Goal: Task Accomplishment & Management: Manage account settings

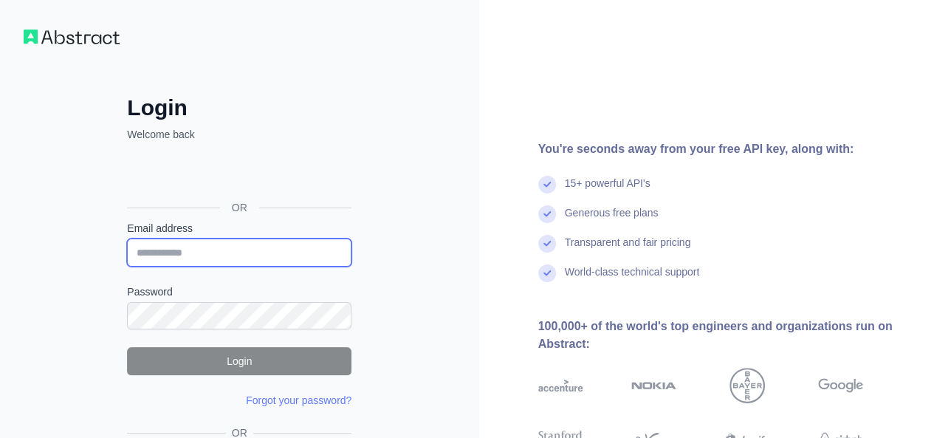
type input "**********"
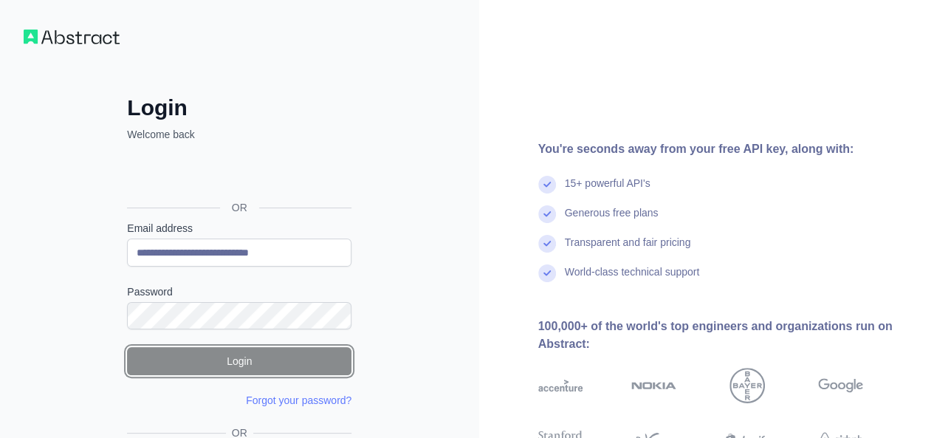
click at [258, 371] on button "Login" at bounding box center [239, 361] width 224 height 28
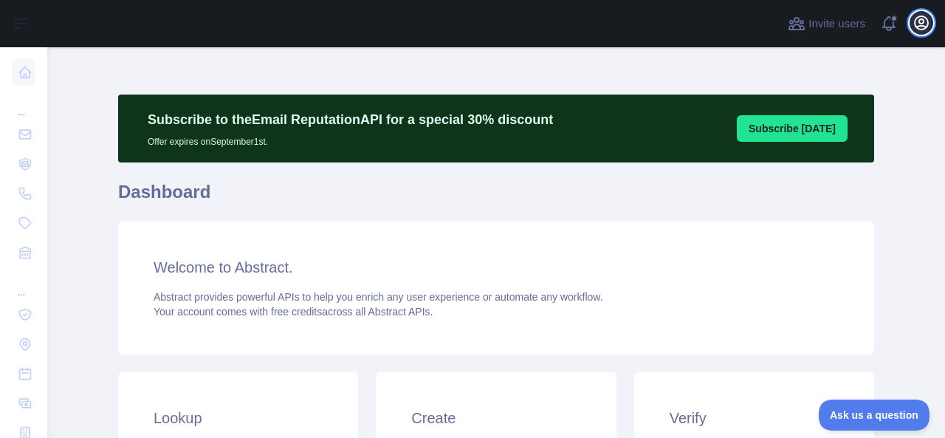
click at [927, 19] on icon "button" at bounding box center [920, 22] width 13 height 13
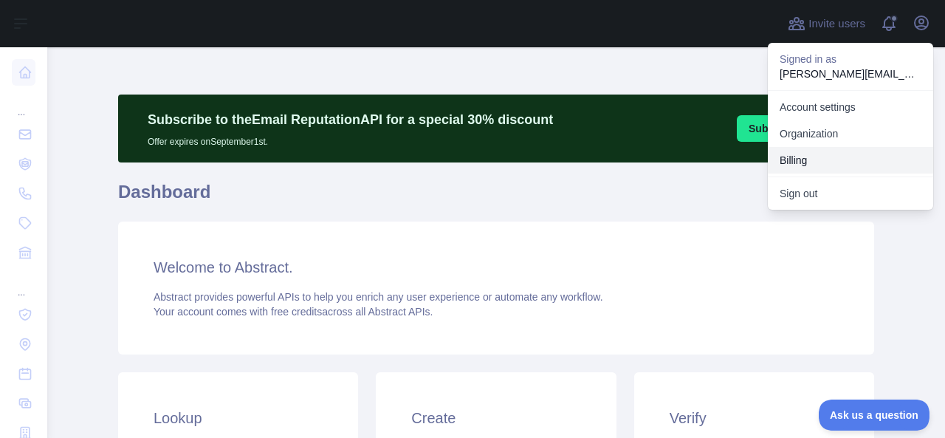
click at [801, 162] on button "Billing" at bounding box center [850, 160] width 165 height 27
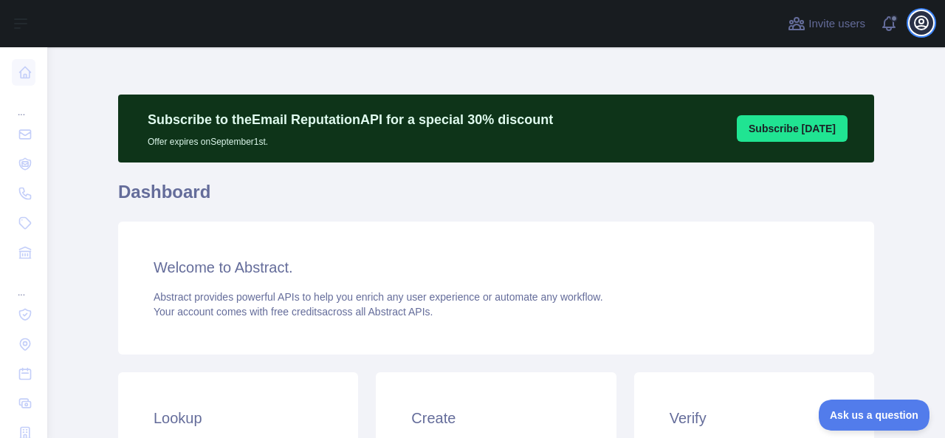
click at [926, 22] on icon "button" at bounding box center [921, 23] width 18 height 18
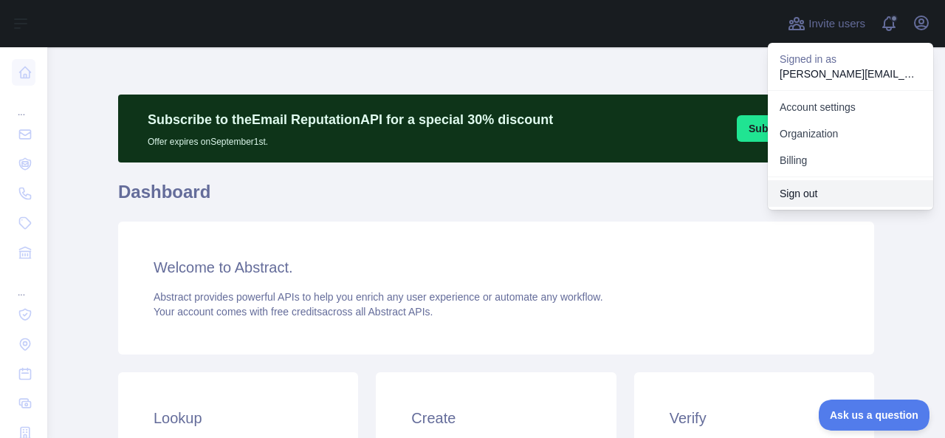
click at [821, 199] on button "Sign out" at bounding box center [850, 193] width 165 height 27
